Goal: Information Seeking & Learning: Check status

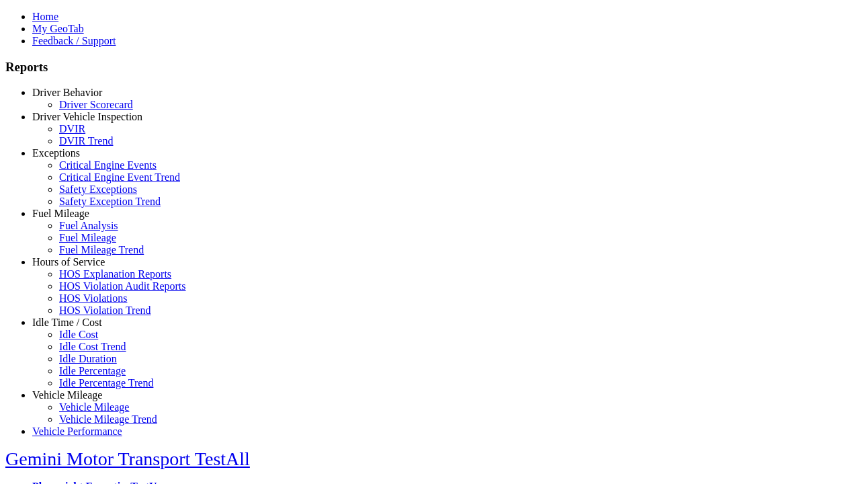
click at [77, 98] on link "Driver Behavior" at bounding box center [67, 92] width 70 height 11
click at [87, 110] on link "Driver Scorecard" at bounding box center [96, 104] width 74 height 11
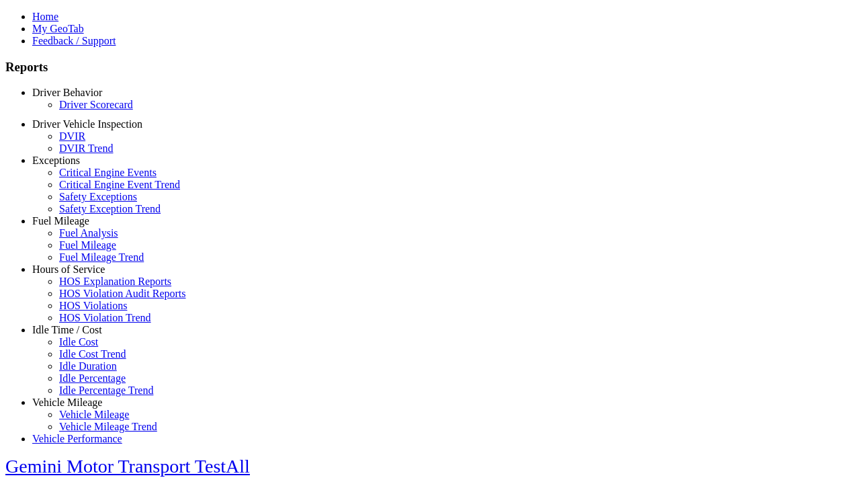
scroll to position [281, 0]
